Goal: Transaction & Acquisition: Book appointment/travel/reservation

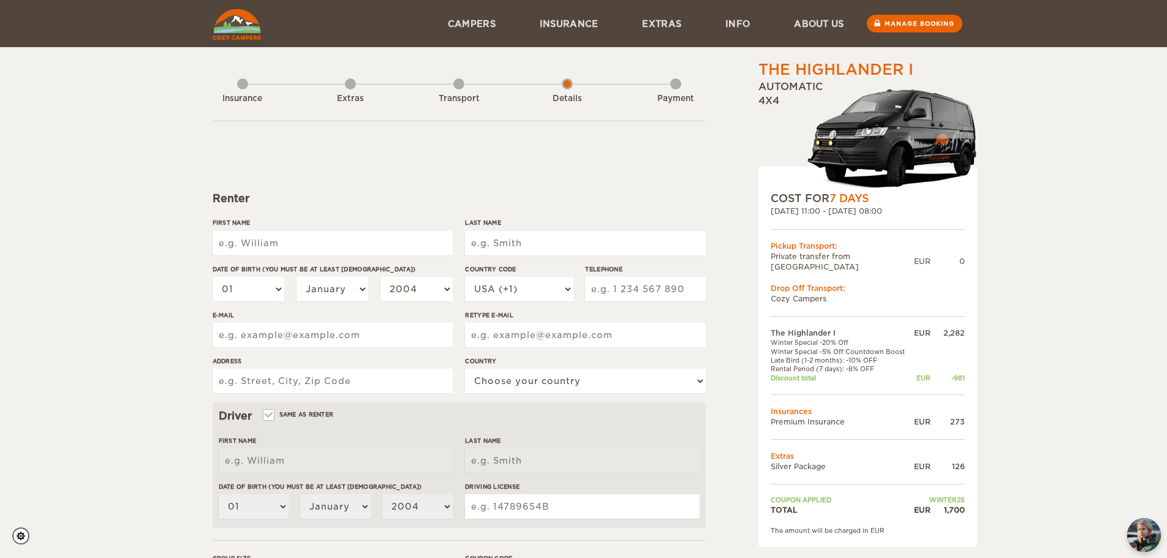
click at [474, 183] on form "Renter First Name Last Name Date of birth (You must be at least [DEMOGRAPHIC_DA…" at bounding box center [459, 443] width 493 height 645
click at [485, 285] on select "USA (+1) [GEOGRAPHIC_DATA] (+44) [GEOGRAPHIC_DATA] (+49) [GEOGRAPHIC_DATA] (+21…" at bounding box center [519, 289] width 108 height 24
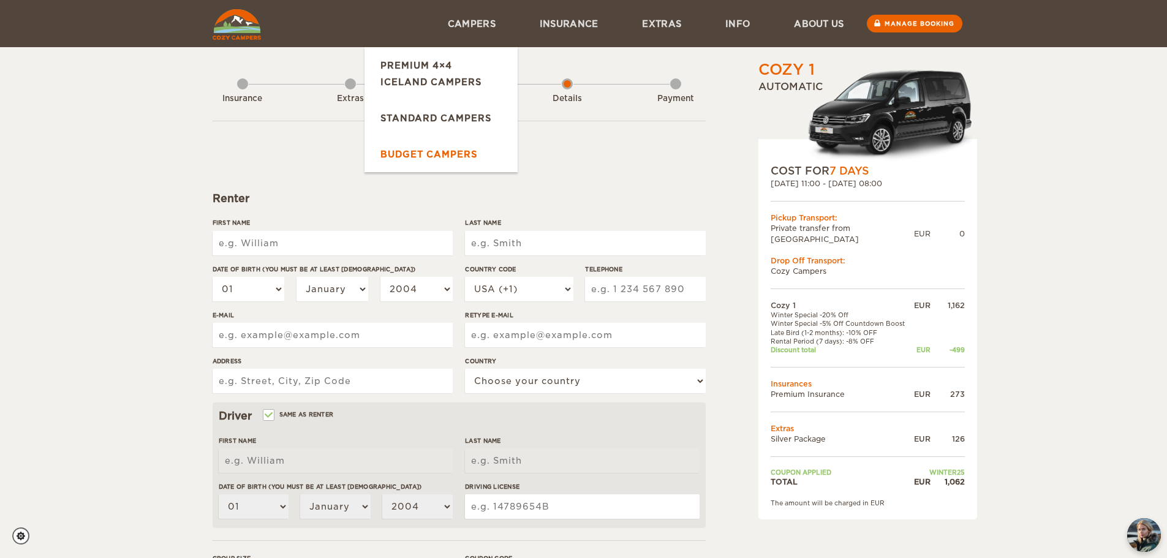
click at [414, 153] on link "Budget Campers" at bounding box center [440, 154] width 153 height 36
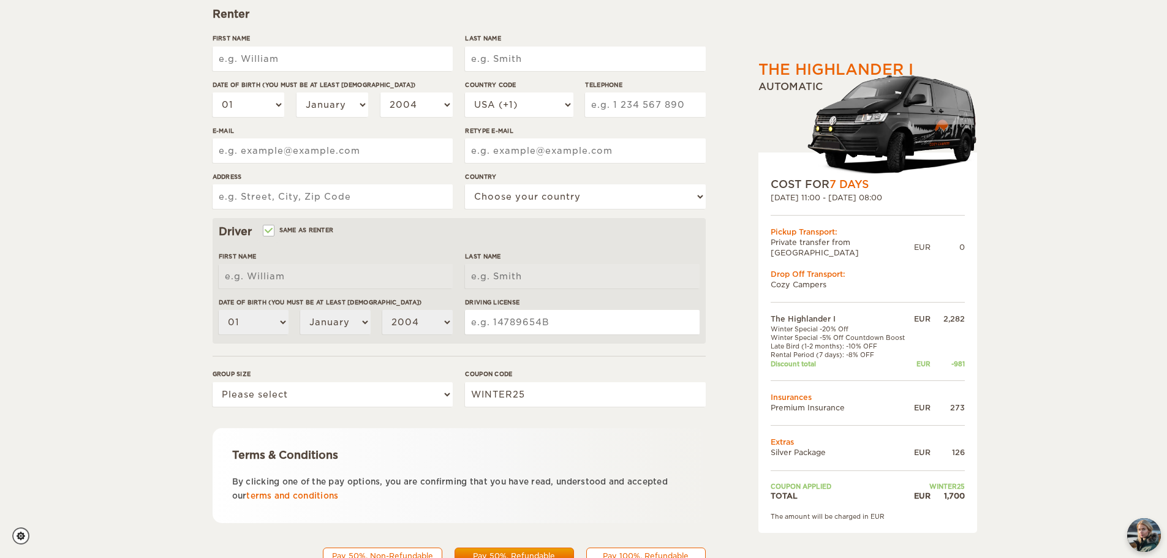
scroll to position [238, 0]
